Goal: Transaction & Acquisition: Purchase product/service

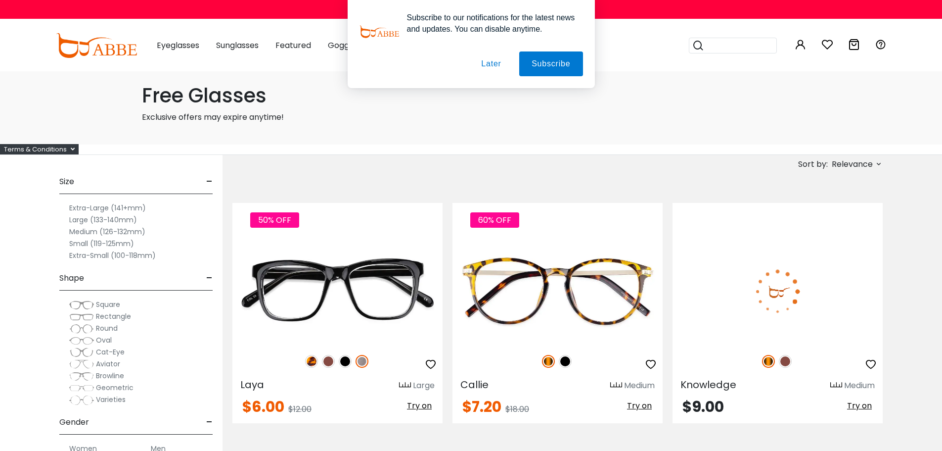
click at [493, 65] on button "Later" at bounding box center [491, 63] width 45 height 25
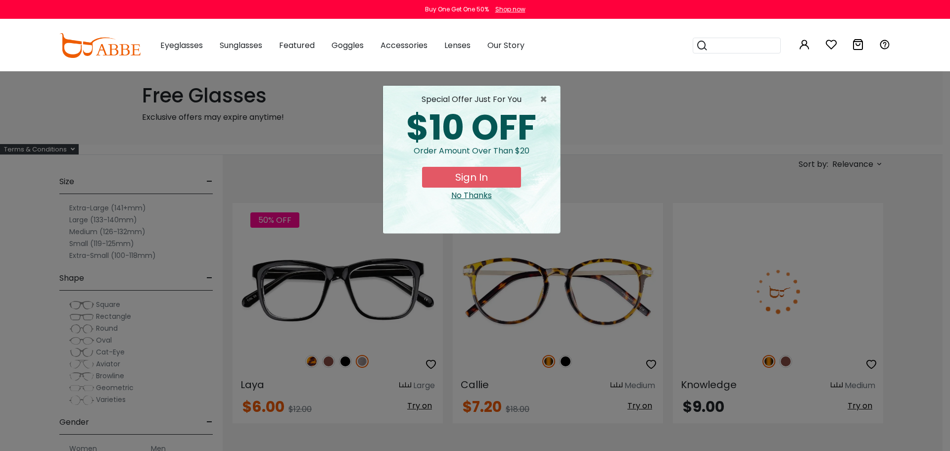
click at [475, 197] on div "No Thanks" at bounding box center [471, 195] width 161 height 12
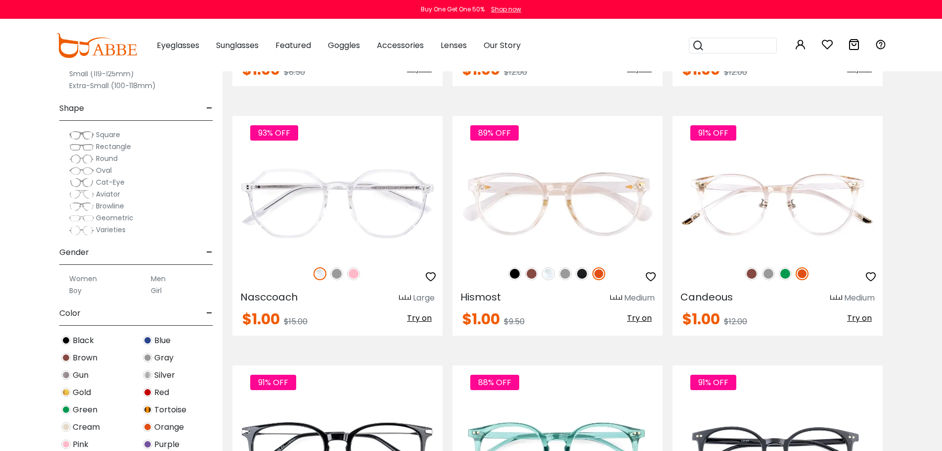
scroll to position [4453, 0]
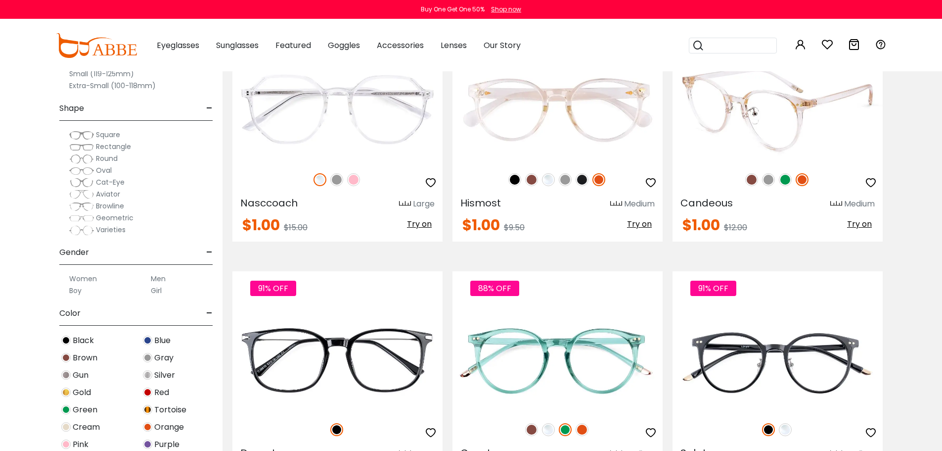
click at [752, 177] on img at bounding box center [752, 179] width 13 height 13
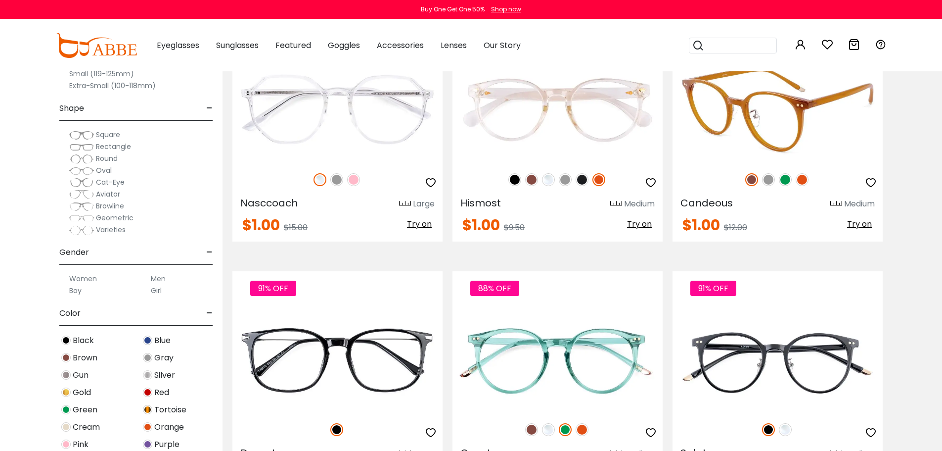
click at [765, 180] on img at bounding box center [768, 179] width 13 height 13
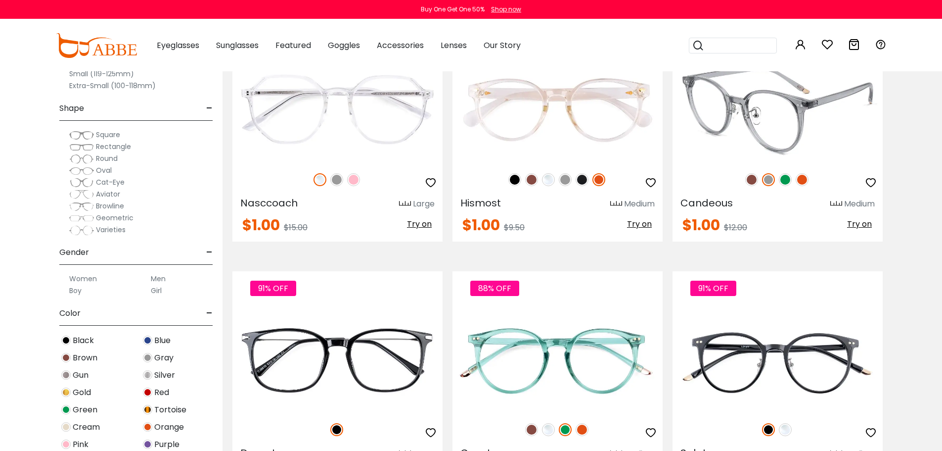
click at [782, 180] on img at bounding box center [785, 179] width 13 height 13
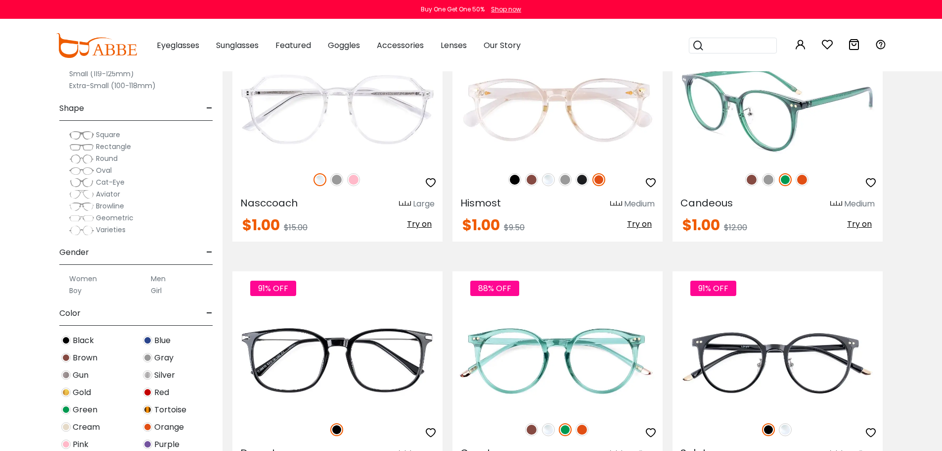
click at [798, 180] on img at bounding box center [802, 179] width 13 height 13
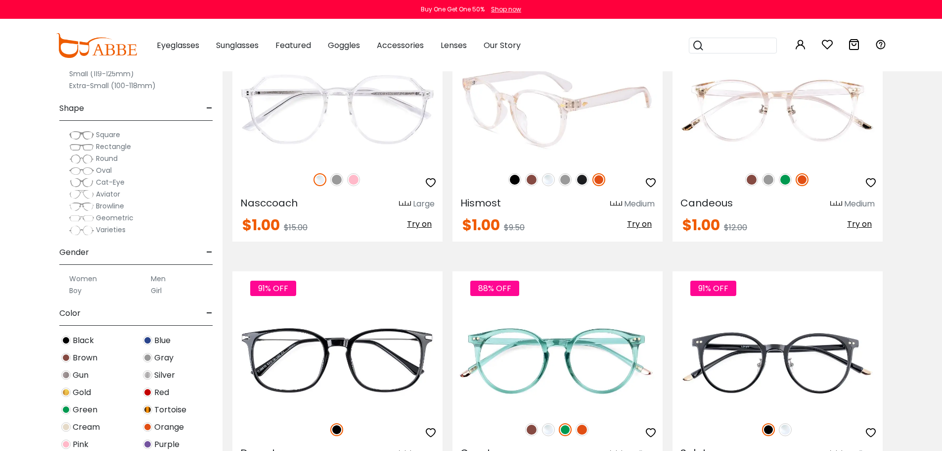
click at [534, 179] on img at bounding box center [531, 179] width 13 height 13
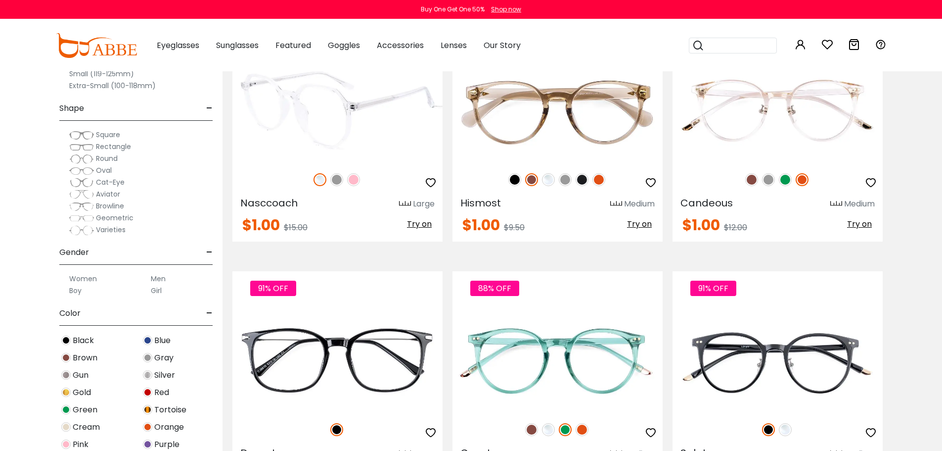
click at [338, 177] on img at bounding box center [336, 179] width 13 height 13
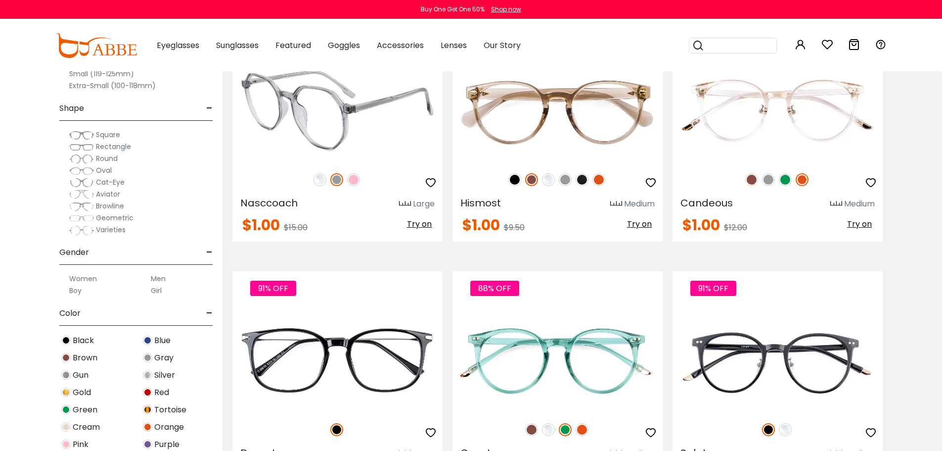
click at [356, 178] on img at bounding box center [353, 179] width 13 height 13
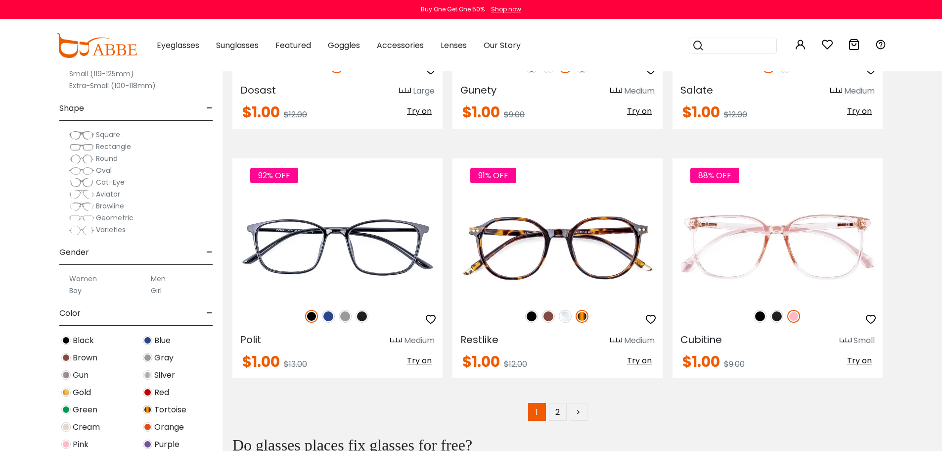
scroll to position [4848, 0]
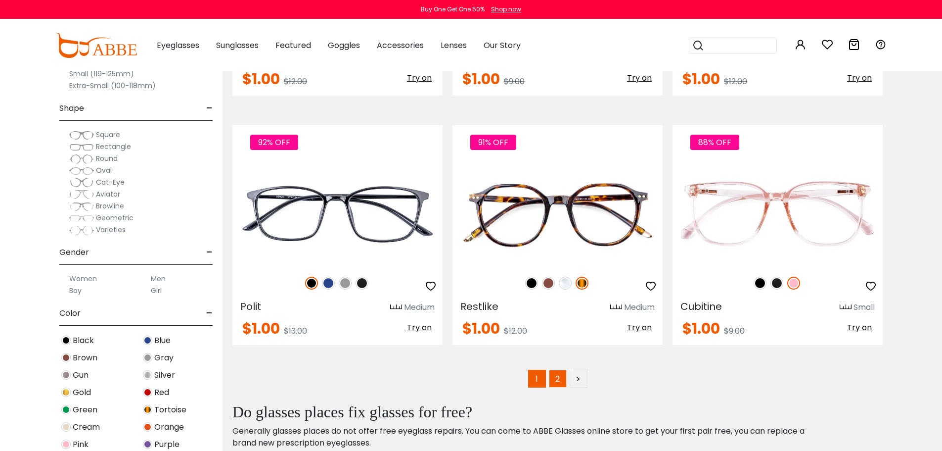
click at [557, 379] on link "2" at bounding box center [558, 379] width 18 height 18
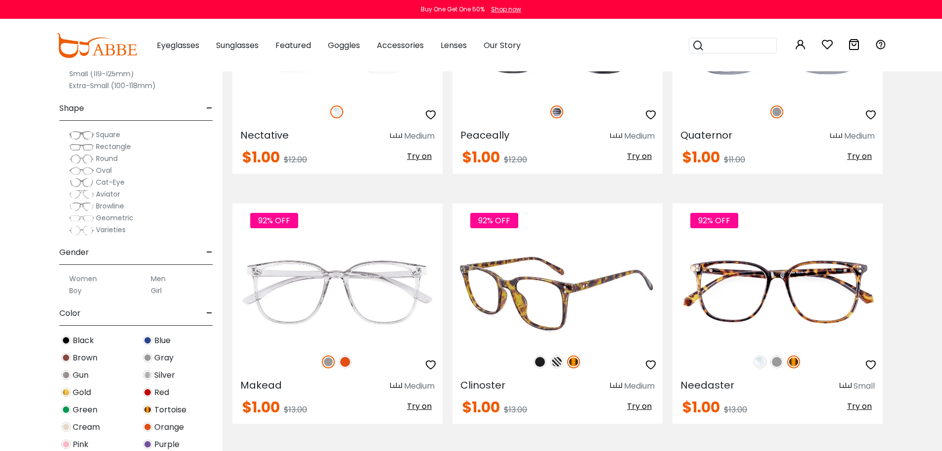
scroll to position [594, 0]
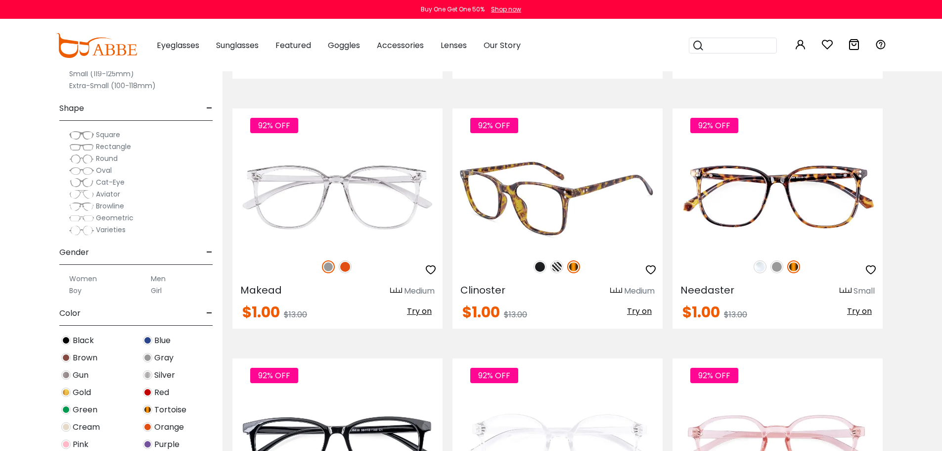
click at [555, 269] on img at bounding box center [557, 266] width 13 height 13
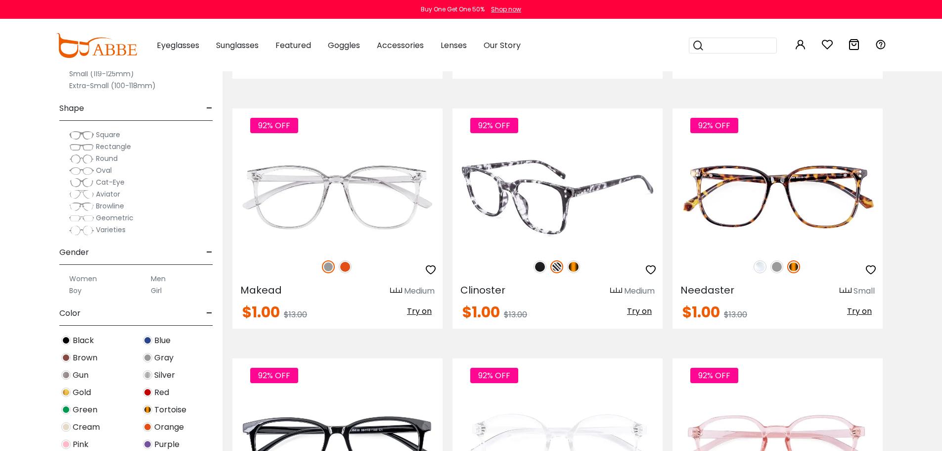
click at [571, 265] on img at bounding box center [573, 266] width 13 height 13
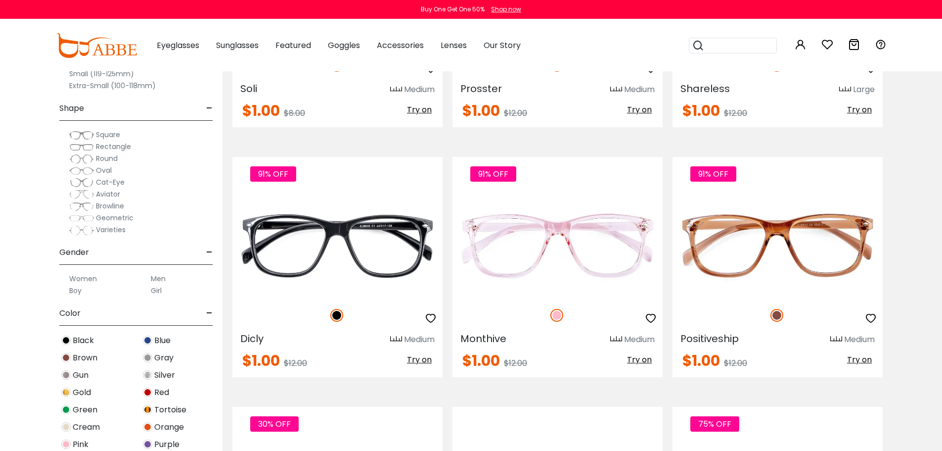
scroll to position [2078, 0]
